Goal: Information Seeking & Learning: Obtain resource

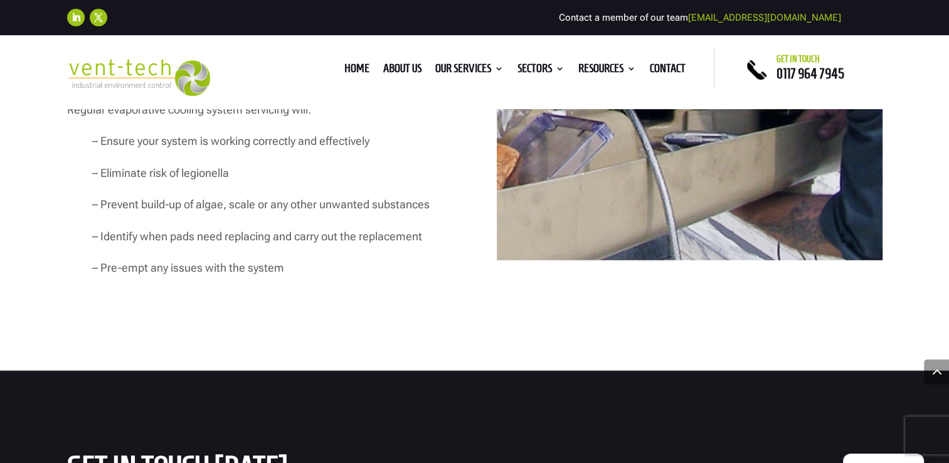
scroll to position [3449, 0]
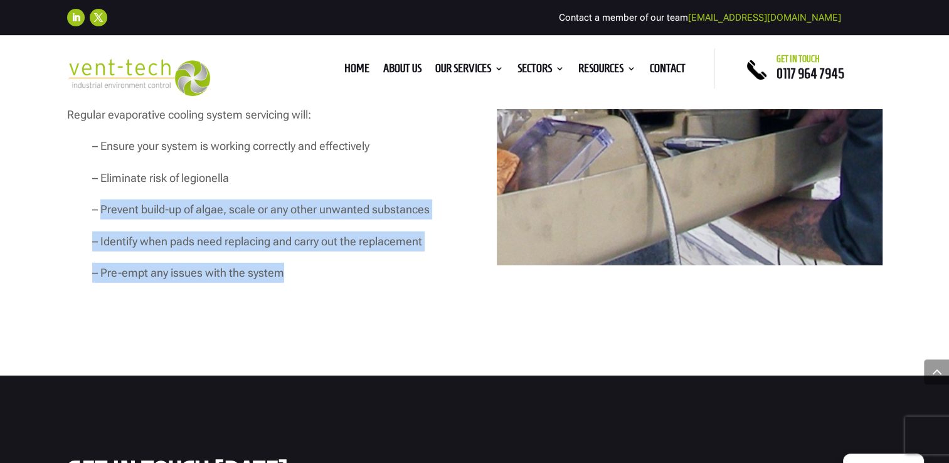
drag, startPoint x: 102, startPoint y: 233, endPoint x: 486, endPoint y: 233, distance: 384.4
drag, startPoint x: 486, startPoint y: 233, endPoint x: 331, endPoint y: 247, distance: 155.6
click at [398, 263] on p "– Identify when pads need replacing and carry out the replacement" at bounding box center [259, 246] width 385 height 31
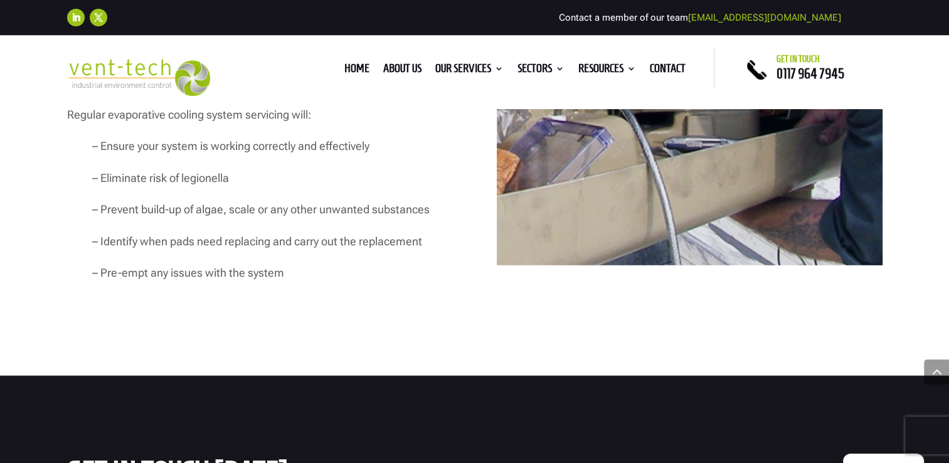
click at [203, 194] on p "– Eliminate risk of legionella" at bounding box center [259, 183] width 385 height 31
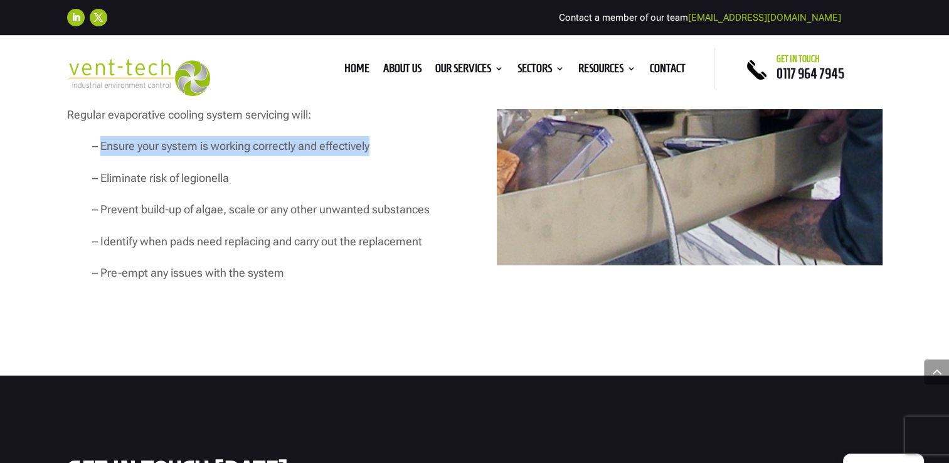
drag, startPoint x: 100, startPoint y: 164, endPoint x: 453, endPoint y: 177, distance: 352.7
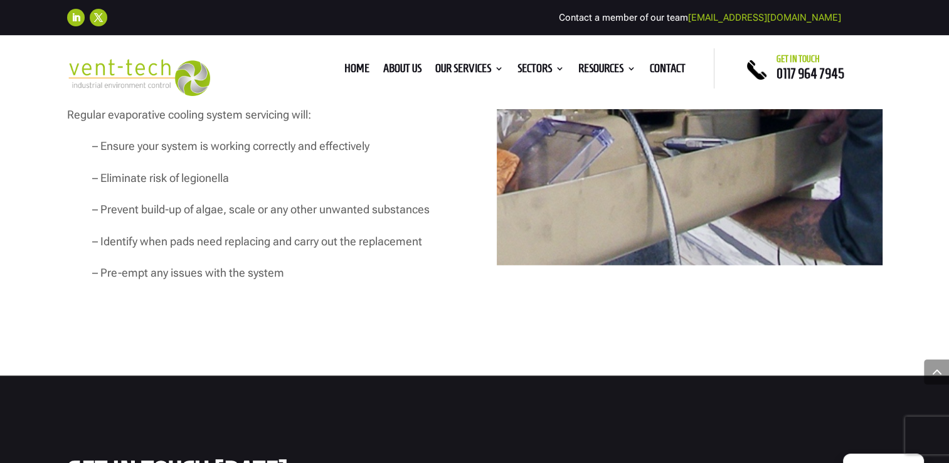
drag, startPoint x: 453, startPoint y: 177, endPoint x: 336, endPoint y: 231, distance: 128.2
click at [341, 231] on p "– Prevent build-up of algae, scale or any other unwanted substances" at bounding box center [259, 214] width 385 height 31
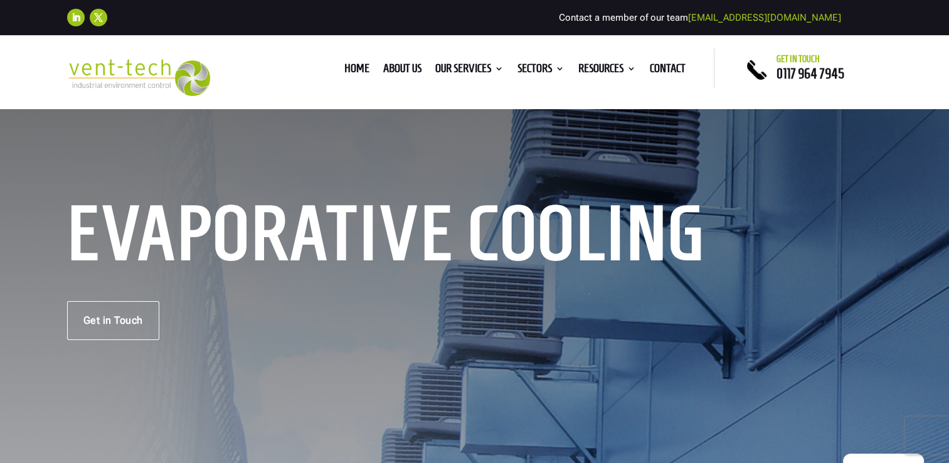
scroll to position [0, 0]
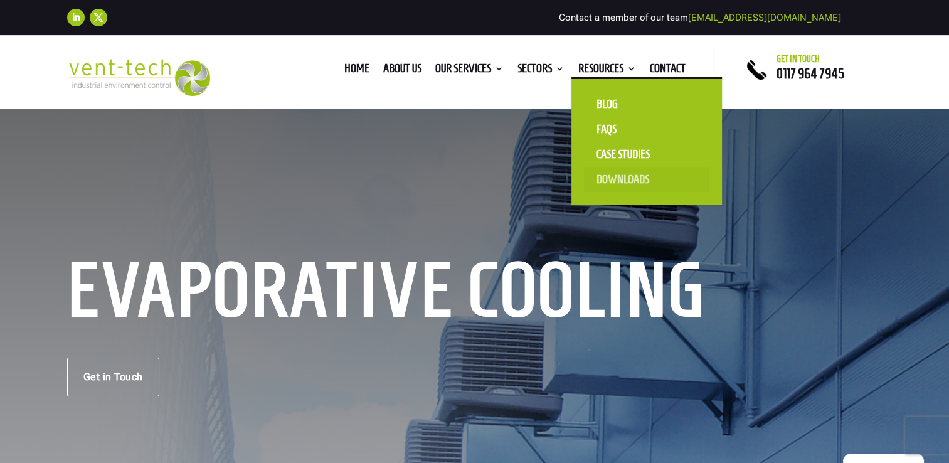
click at [639, 174] on link "Downloads" at bounding box center [646, 179] width 125 height 25
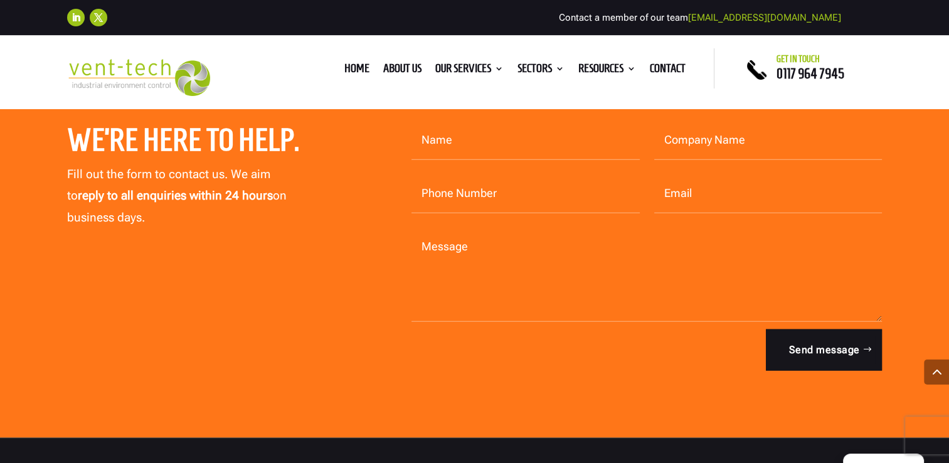
scroll to position [7902, 0]
